Goal: Register for event/course

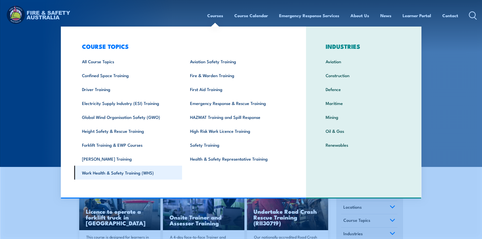
click at [121, 175] on link "Work Health & Safety Training (WHS)" at bounding box center [128, 173] width 108 height 14
click at [122, 174] on link "Work Health & Safety Training (WHS)" at bounding box center [128, 173] width 108 height 14
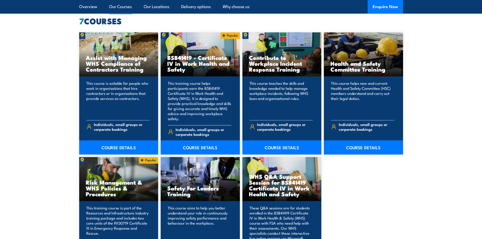
scroll to position [455, 0]
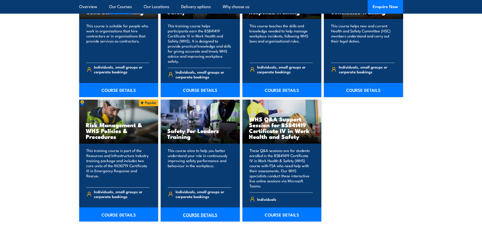
click at [202, 207] on link "COURSE DETAILS" at bounding box center [200, 214] width 79 height 14
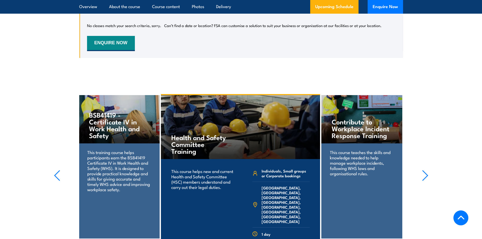
scroll to position [910, 0]
